Goal: Task Accomplishment & Management: Use online tool/utility

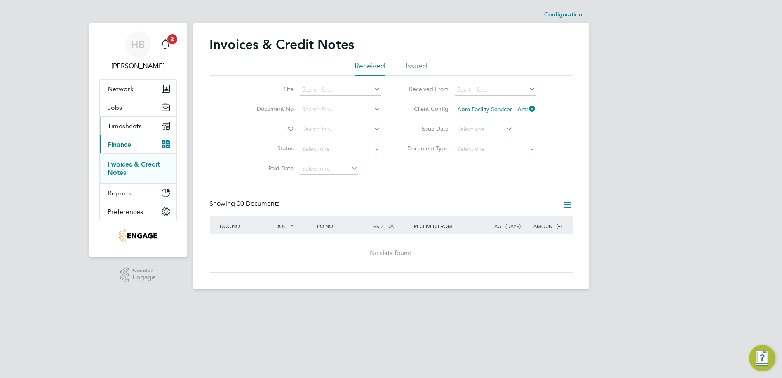
click at [138, 127] on span "Timesheets" at bounding box center [125, 126] width 34 height 8
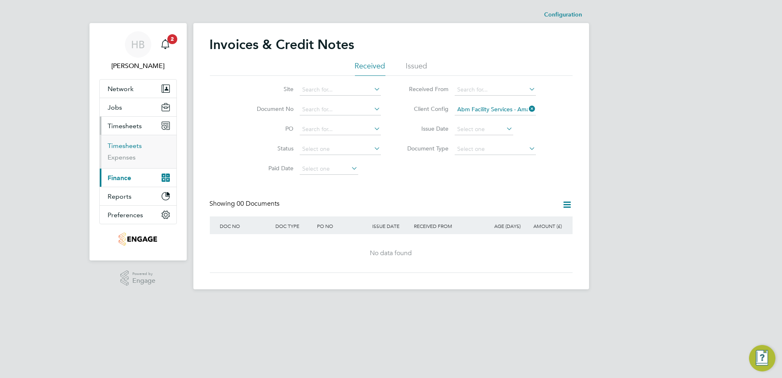
click at [138, 143] on link "Timesheets" at bounding box center [125, 146] width 34 height 8
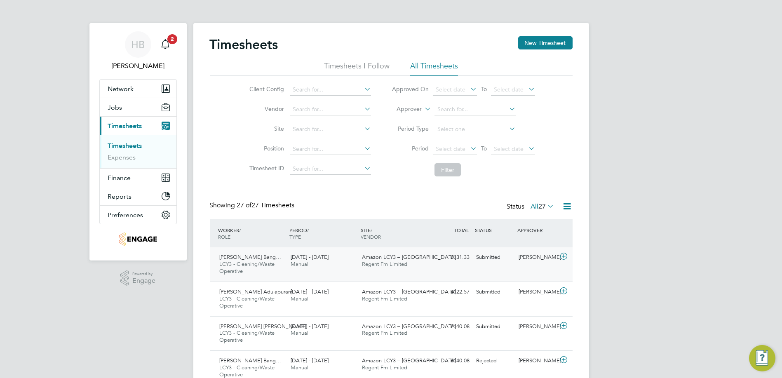
click at [568, 258] on icon at bounding box center [564, 256] width 10 height 7
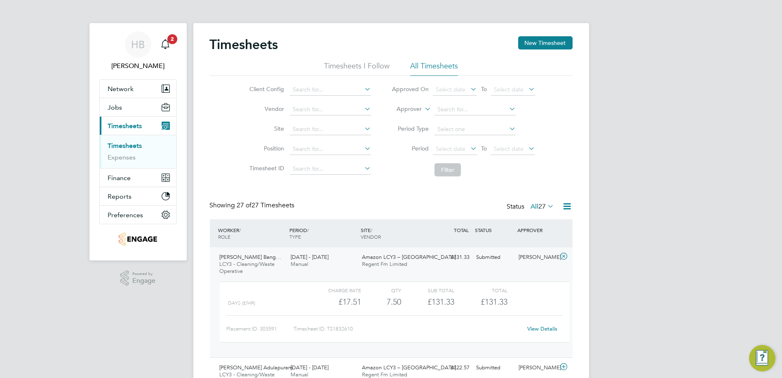
click at [539, 326] on link "View Details" at bounding box center [542, 328] width 30 height 7
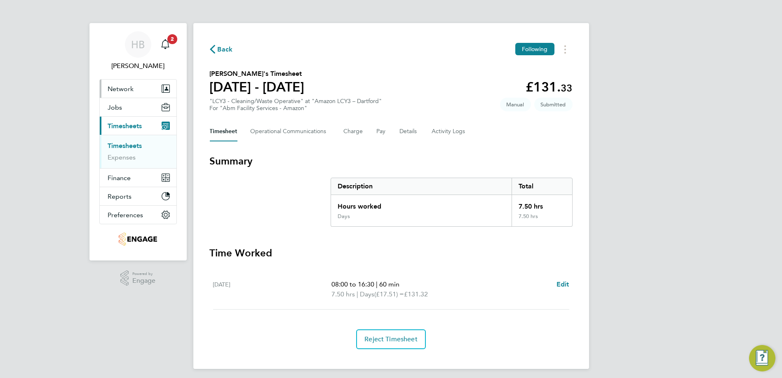
click at [122, 85] on span "Network" at bounding box center [121, 89] width 26 height 8
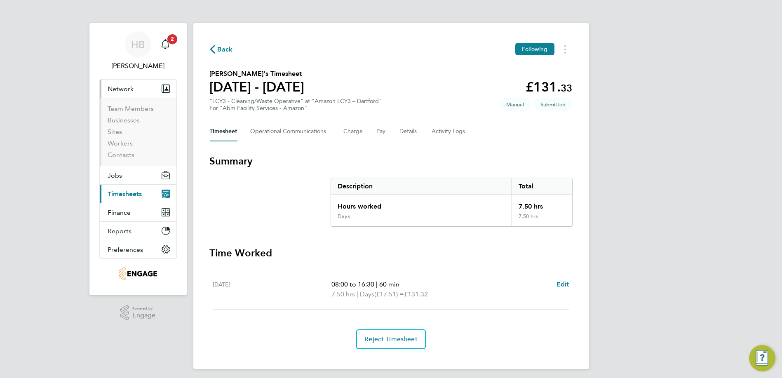
click at [124, 197] on button "Current page: Timesheets" at bounding box center [138, 194] width 77 height 18
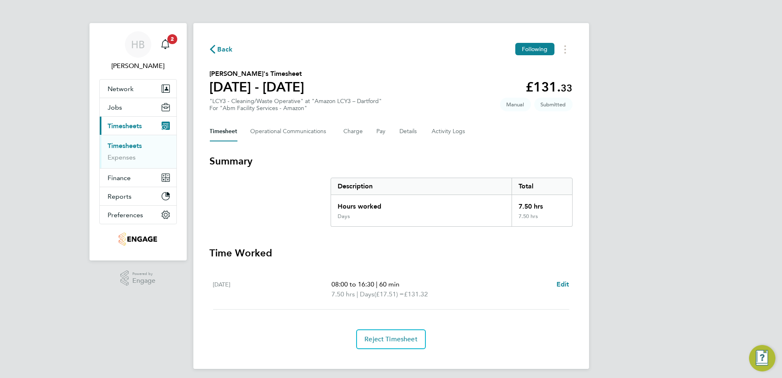
click at [118, 147] on link "Timesheets" at bounding box center [125, 146] width 34 height 8
